Goal: Task Accomplishment & Management: Complete application form

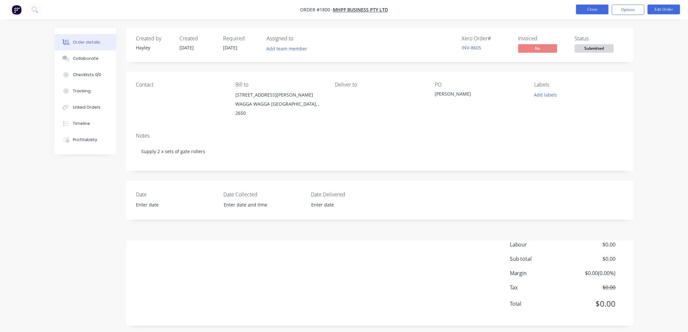
click at [585, 8] on button "Close" at bounding box center [592, 10] width 33 height 10
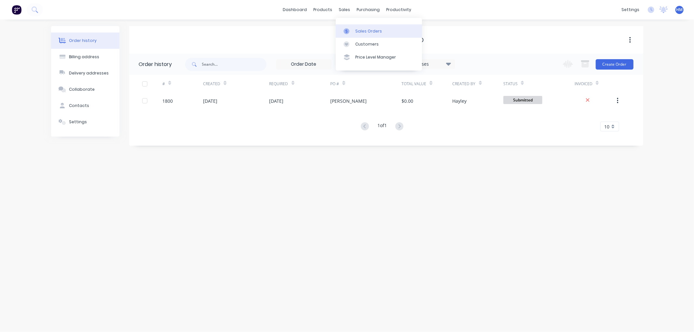
click at [358, 30] on div "Sales Orders" at bounding box center [368, 31] width 27 height 6
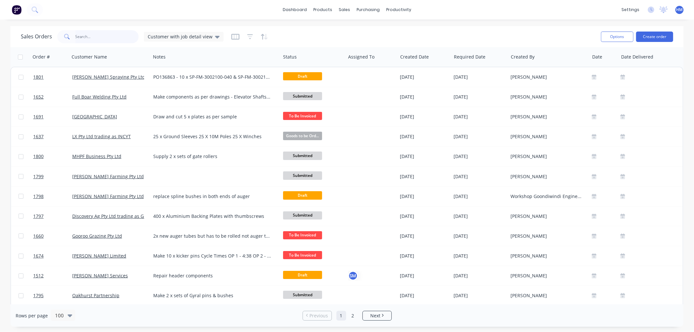
click at [103, 31] on input "text" at bounding box center [106, 36] width 63 height 13
click at [664, 34] on button "Create order" at bounding box center [654, 37] width 37 height 10
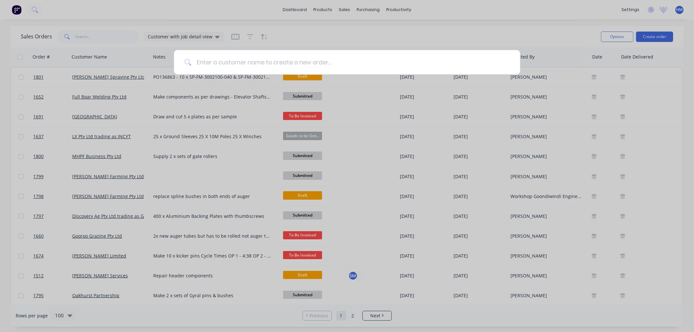
click at [274, 66] on input at bounding box center [350, 62] width 318 height 24
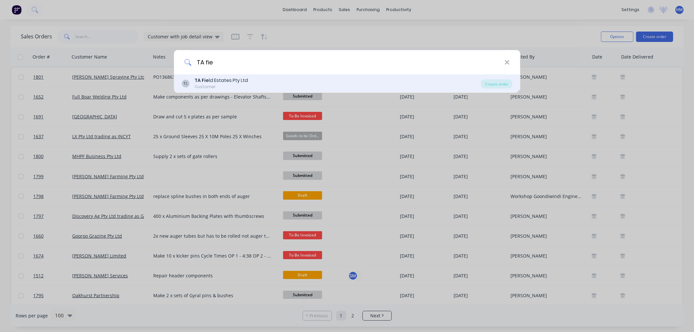
type input "TA fie"
click at [230, 82] on div "TA Fie ld Estates Pty Ltd" at bounding box center [220, 80] width 53 height 7
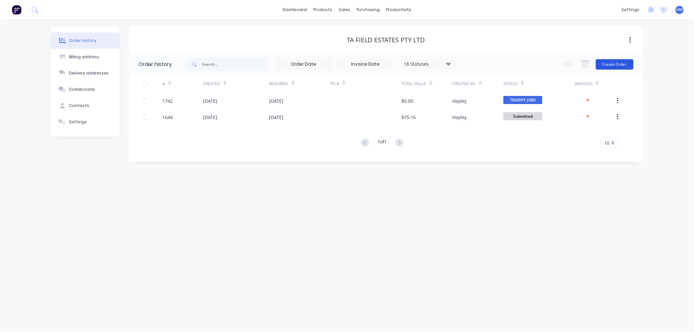
click at [607, 64] on button "Create Order" at bounding box center [614, 64] width 38 height 10
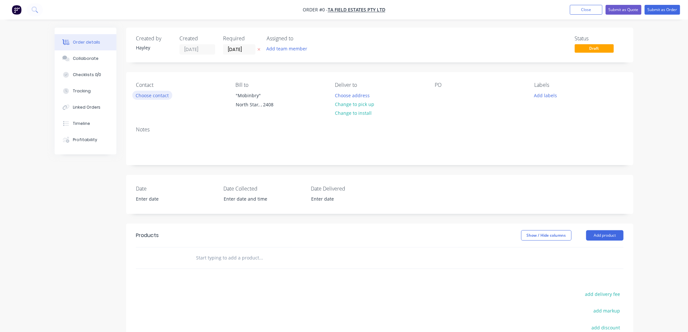
click at [153, 94] on button "Choose contact" at bounding box center [152, 95] width 40 height 9
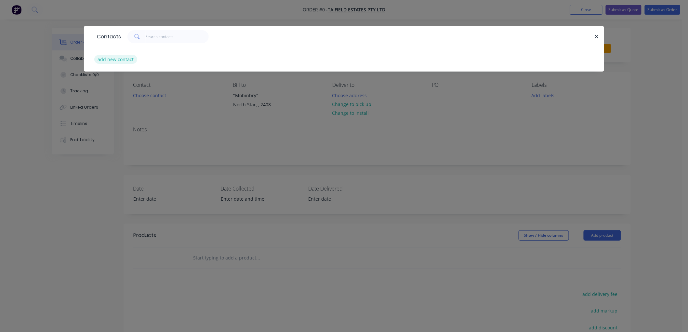
click at [115, 61] on button "add new contact" at bounding box center [115, 59] width 43 height 9
select select "AU"
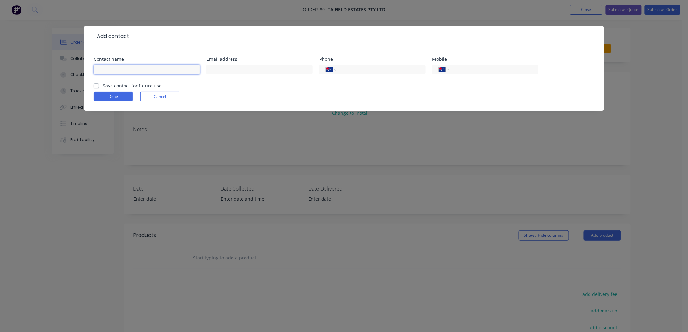
click at [118, 72] on input "text" at bounding box center [147, 70] width 106 height 10
type input "James"
drag, startPoint x: 97, startPoint y: 86, endPoint x: 104, endPoint y: 95, distance: 11.8
click at [103, 86] on label "Save contact for future use" at bounding box center [132, 85] width 59 height 7
click at [97, 86] on input "Save contact for future use" at bounding box center [96, 85] width 5 height 6
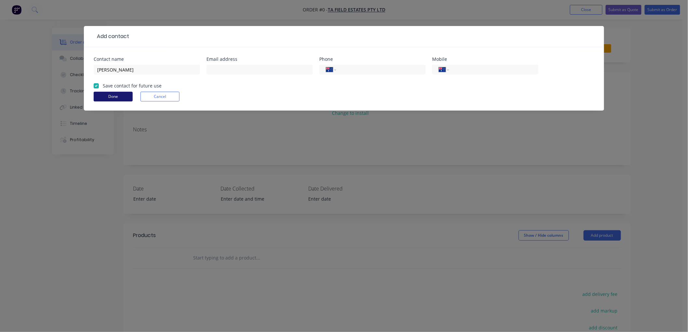
checkbox input "true"
click at [108, 94] on button "Done" at bounding box center [113, 97] width 39 height 10
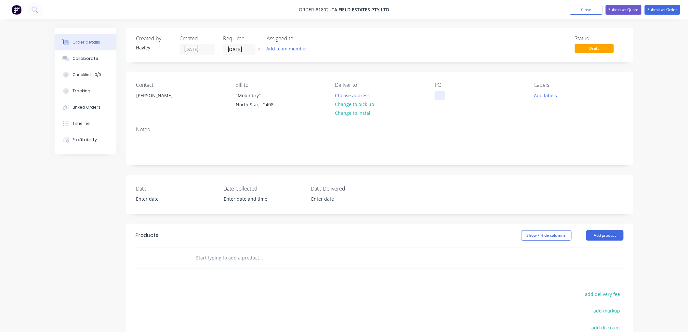
click at [440, 97] on div at bounding box center [440, 95] width 10 height 9
click at [133, 144] on div "Notes" at bounding box center [379, 143] width 507 height 44
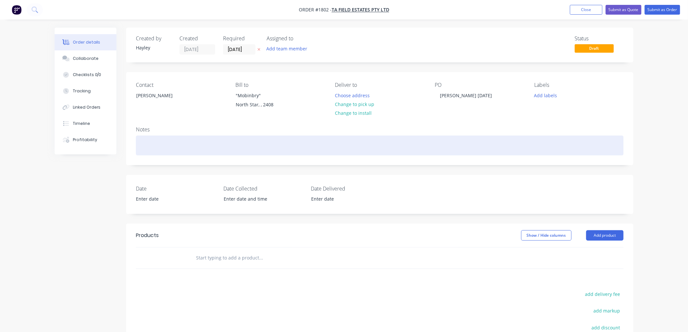
click at [145, 145] on div at bounding box center [380, 146] width 488 height 20
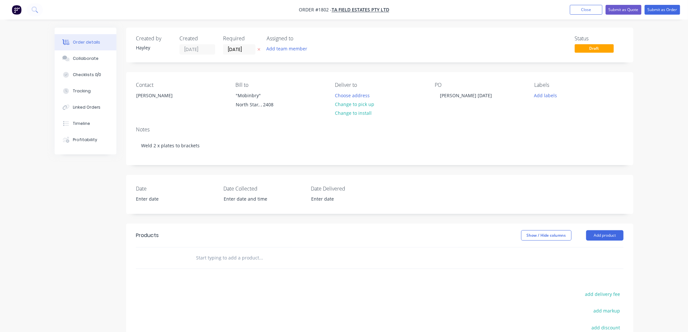
click at [221, 265] on div at bounding box center [305, 257] width 234 height 21
click at [660, 18] on nav "Order #1802 - TA Field Estates Pty Ltd Add product Close Submit as Quote Submit…" at bounding box center [344, 10] width 688 height 20
click at [663, 7] on button "Submit as Order" at bounding box center [662, 10] width 35 height 10
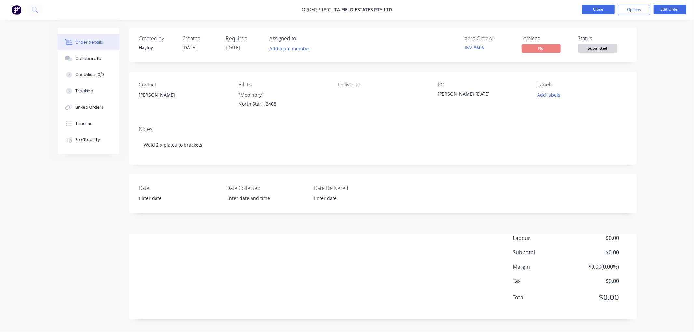
click at [607, 10] on button "Close" at bounding box center [598, 10] width 33 height 10
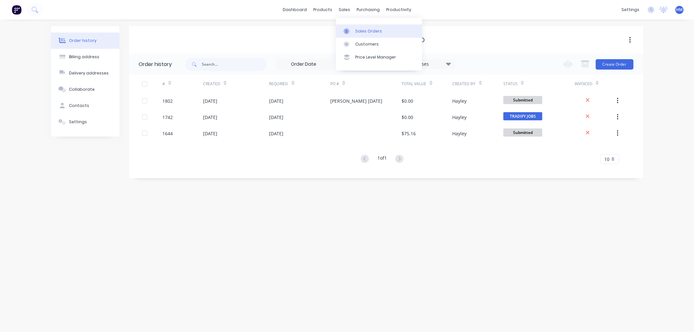
click at [352, 33] on div at bounding box center [348, 31] width 10 height 6
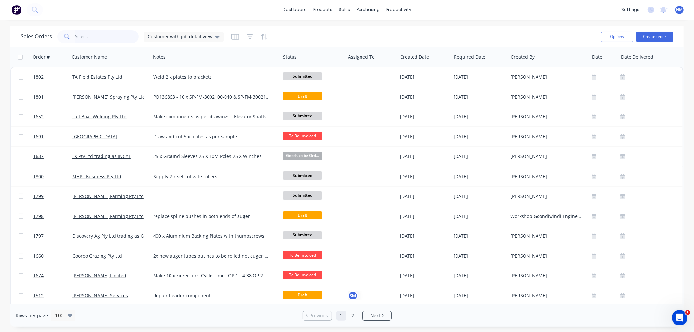
click at [96, 37] on input "text" at bounding box center [106, 36] width 63 height 13
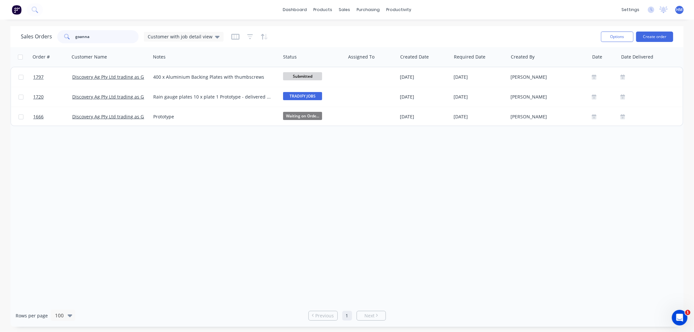
type input "goanna"
